Goal: Find contact information

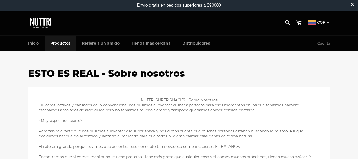
click at [71, 42] on link "Productos" at bounding box center [60, 44] width 31 height 16
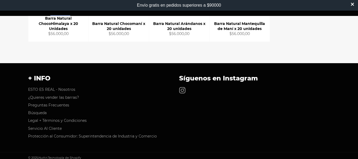
scroll to position [249, 0]
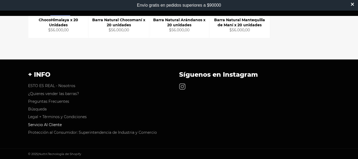
click at [53, 124] on link "Servicio Al Cliente" at bounding box center [45, 124] width 34 height 5
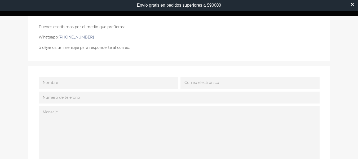
scroll to position [116, 0]
drag, startPoint x: 90, startPoint y: 38, endPoint x: 60, endPoint y: 37, distance: 29.7
click at [60, 37] on p "Whatsapp: [PHONE_NUMBER]" at bounding box center [179, 36] width 281 height 5
copy link "[PHONE_NUMBER]"
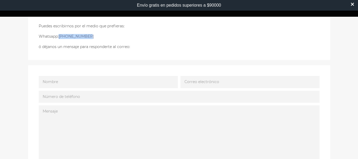
scroll to position [116, 0]
